Goal: Check status: Check status

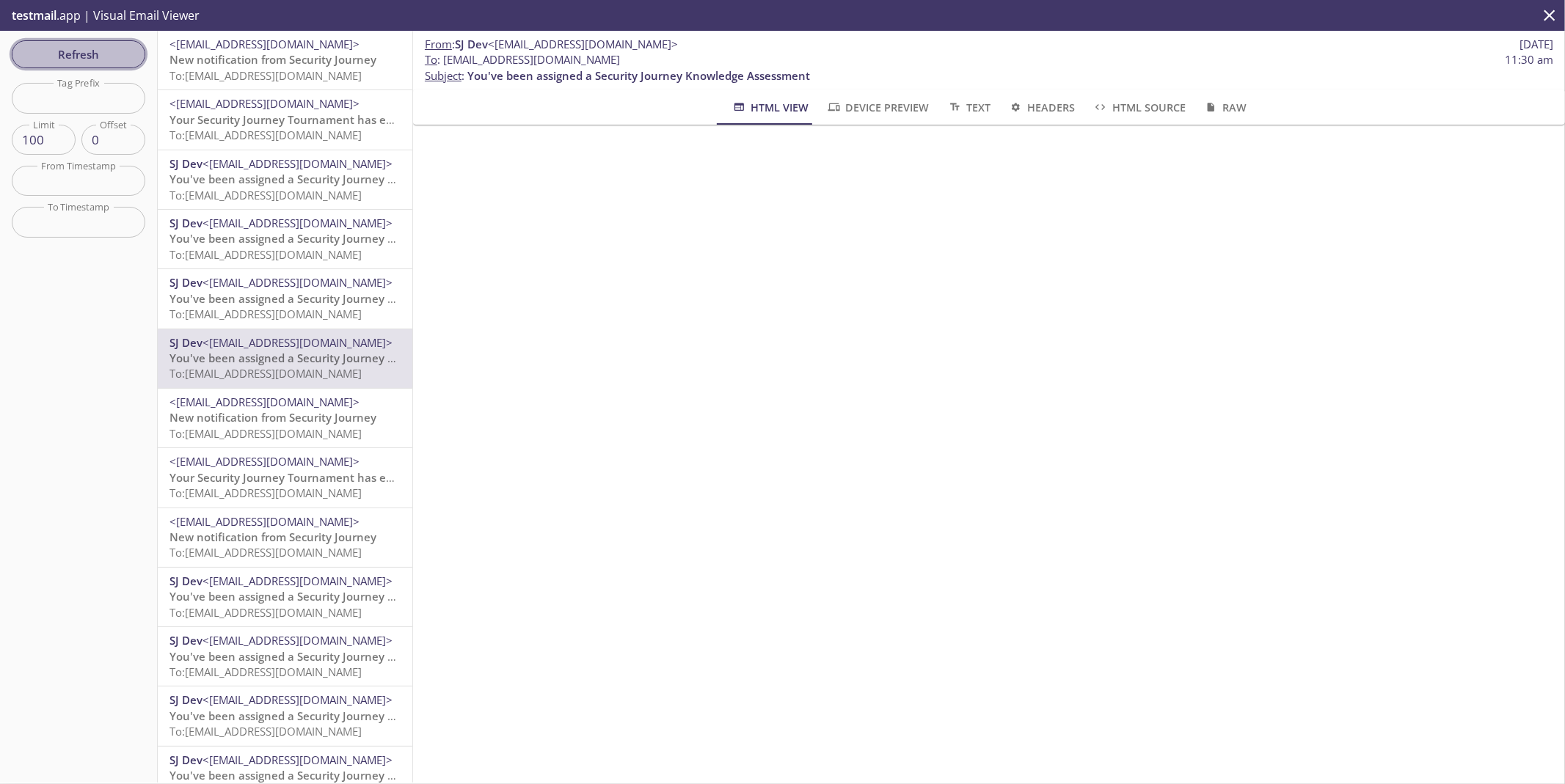
click at [93, 54] on span "Refresh" at bounding box center [79, 54] width 110 height 19
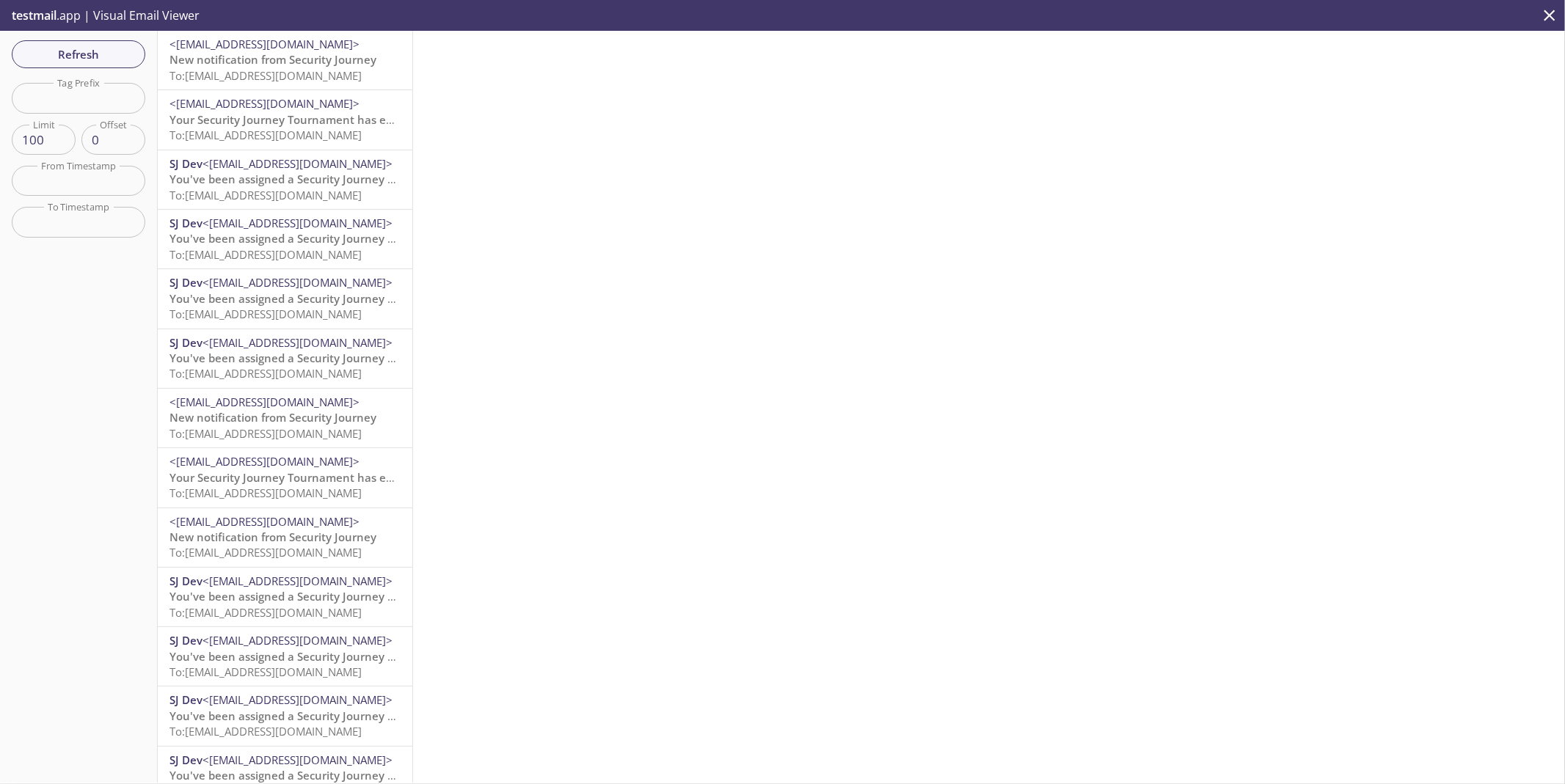
click at [124, 37] on div "Refresh Filters Tag Prefix Tag Prefix Limit 100 Limit Offset 0 Offset From Time…" at bounding box center [79, 406] width 158 height 752
click at [118, 44] on span "Refresh" at bounding box center [79, 54] width 110 height 19
click at [105, 46] on span "Refresh" at bounding box center [79, 54] width 110 height 19
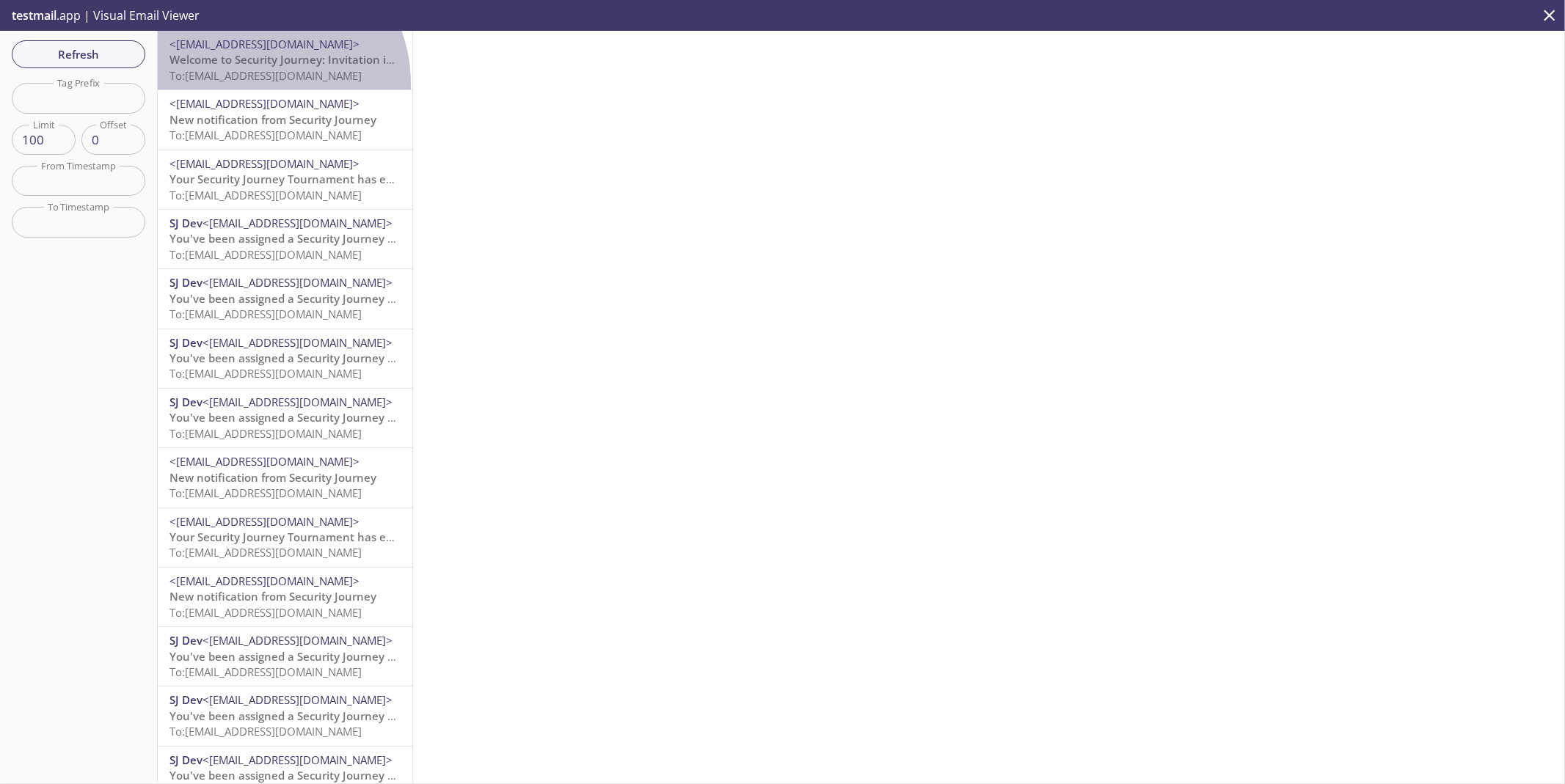
click at [255, 84] on div "<[EMAIL_ADDRESS][DOMAIN_NAME]> Welcome to Security Journey: Invitation instruct…" at bounding box center [285, 59] width 255 height 58
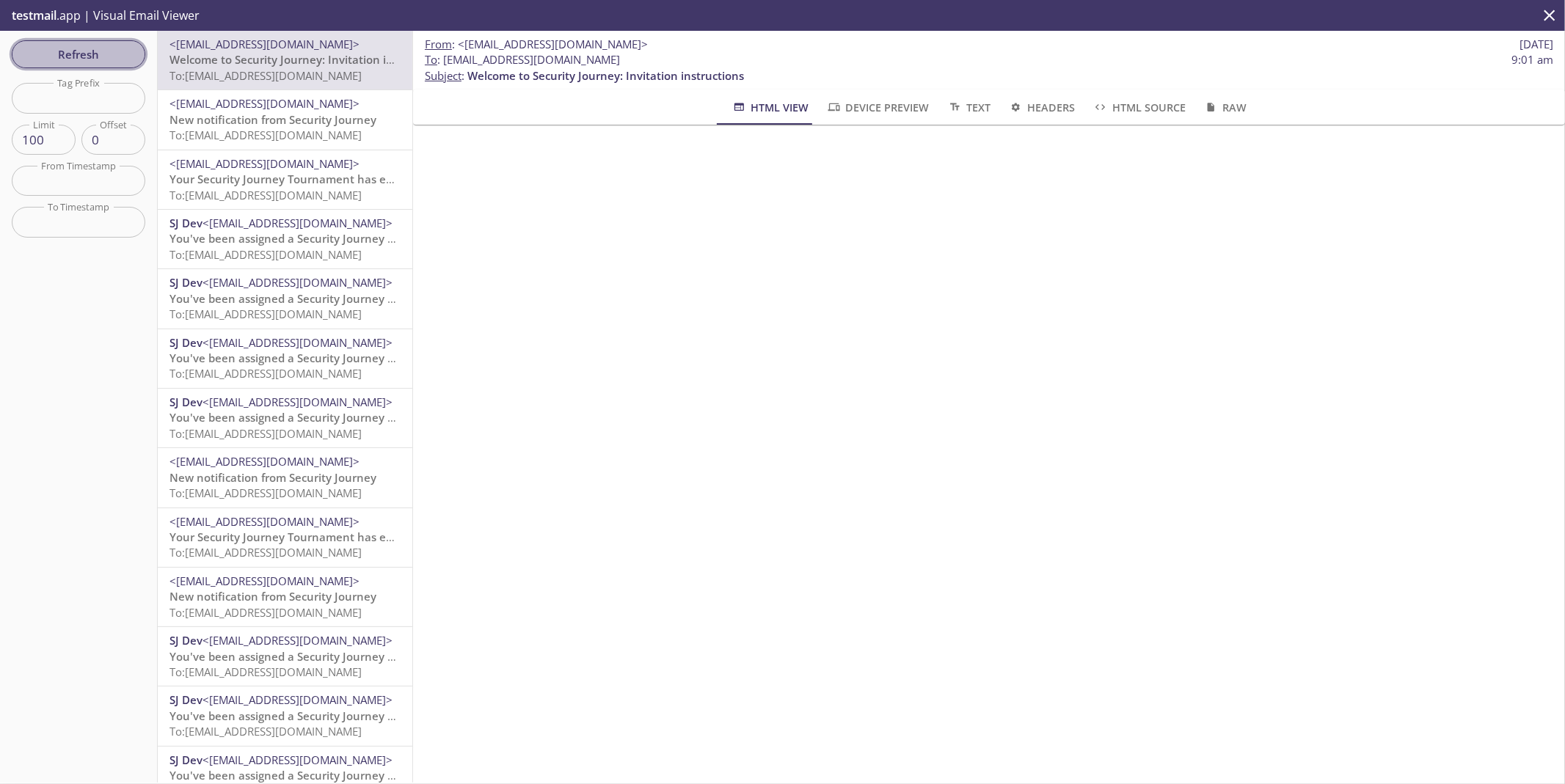
click at [91, 55] on span "Refresh" at bounding box center [79, 54] width 110 height 19
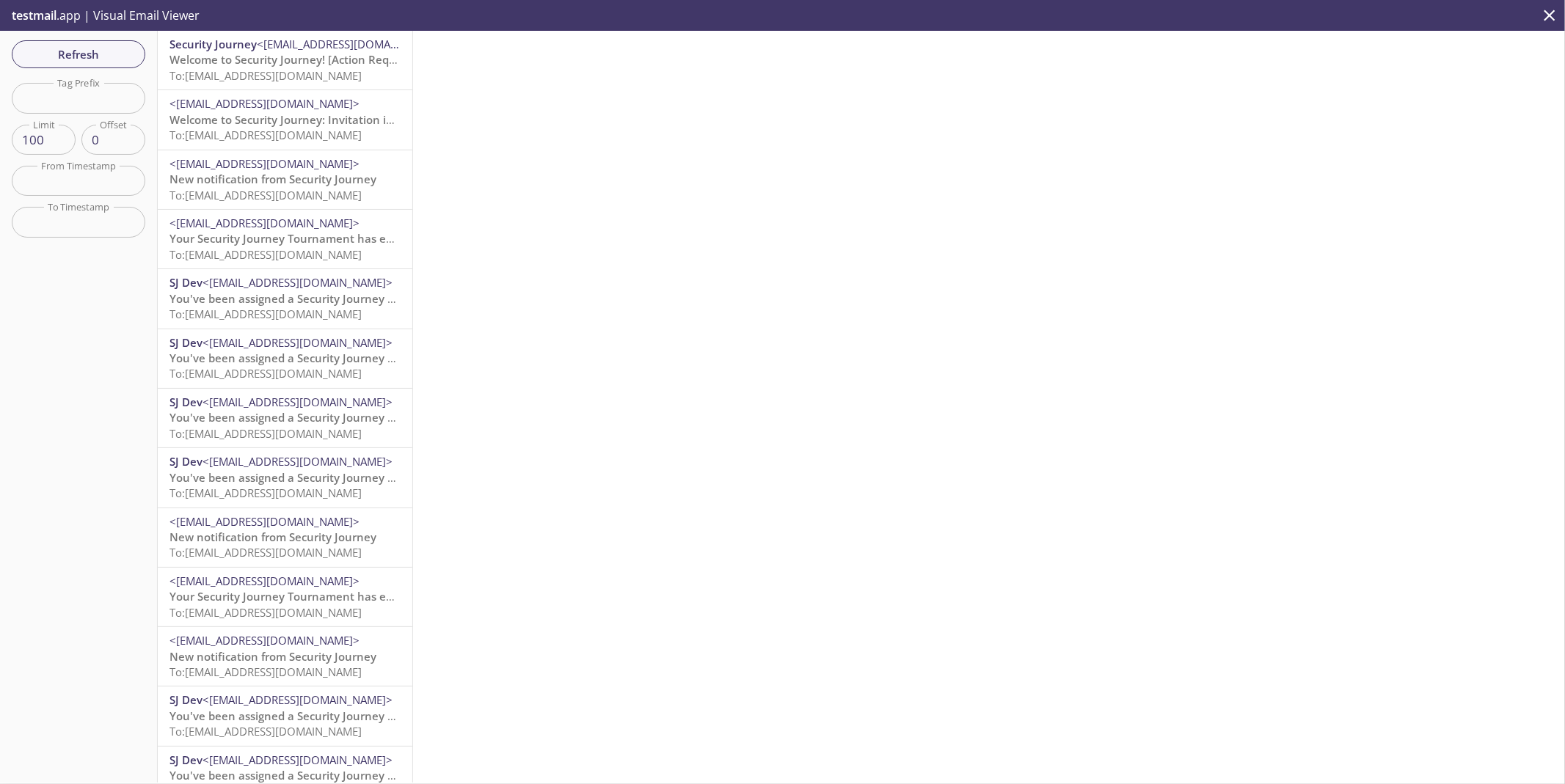
click at [299, 74] on span "To: [EMAIL_ADDRESS][DOMAIN_NAME]" at bounding box center [265, 76] width 192 height 15
